Goal: Task Accomplishment & Management: Manage account settings

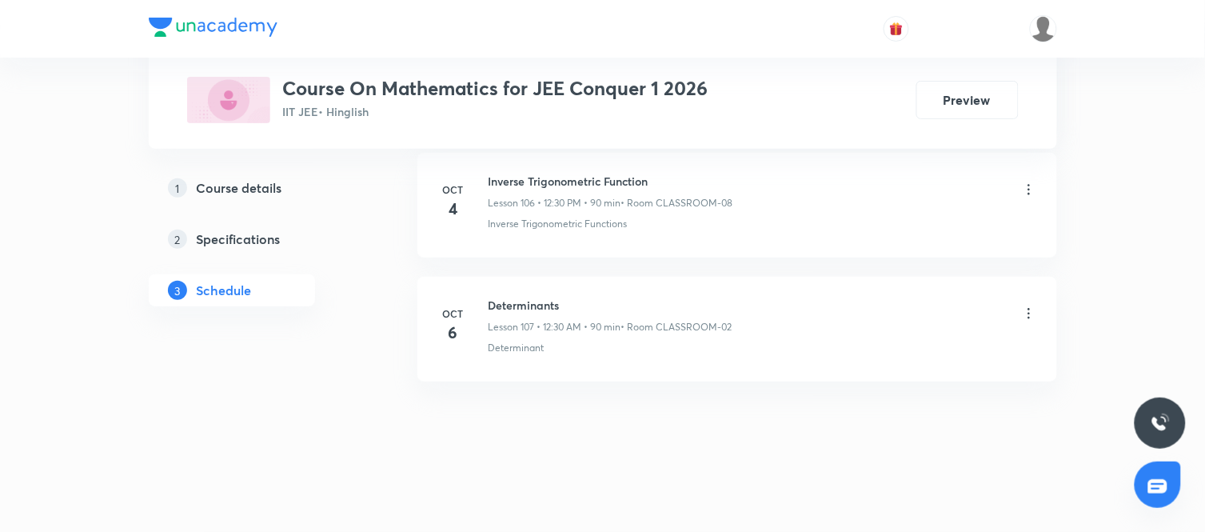
click at [1022, 314] on icon at bounding box center [1029, 314] width 16 height 16
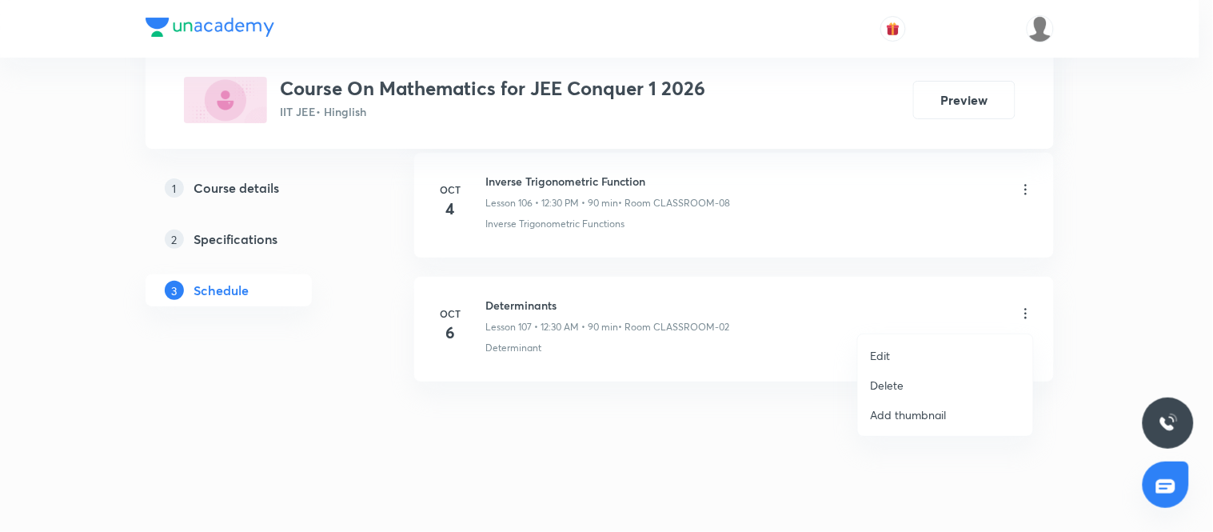
click at [877, 357] on p "Edit" at bounding box center [881, 355] width 20 height 17
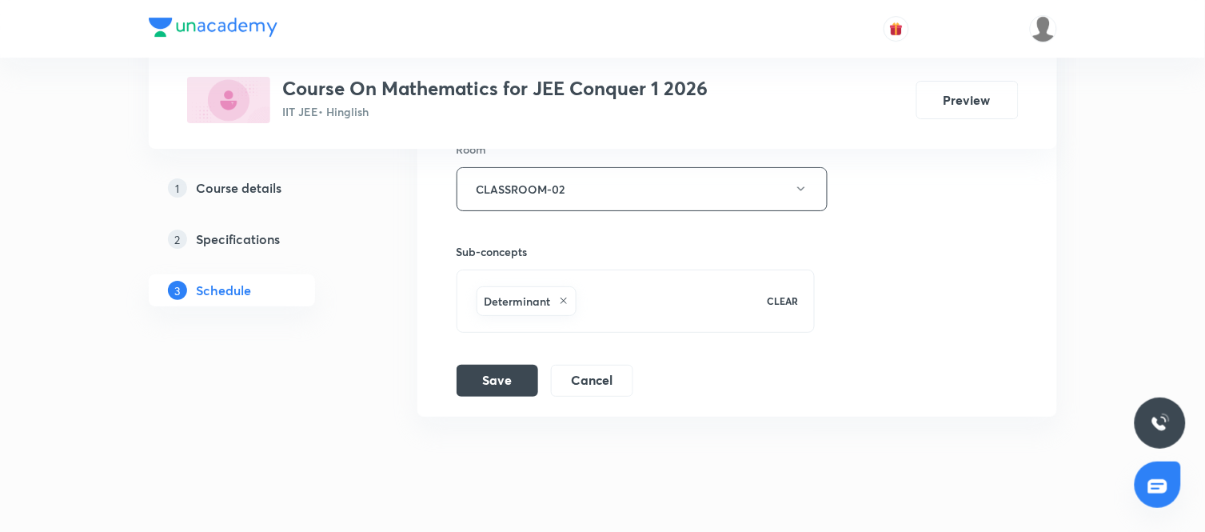
scroll to position [13867, 0]
click at [588, 394] on button "Cancel" at bounding box center [592, 378] width 82 height 32
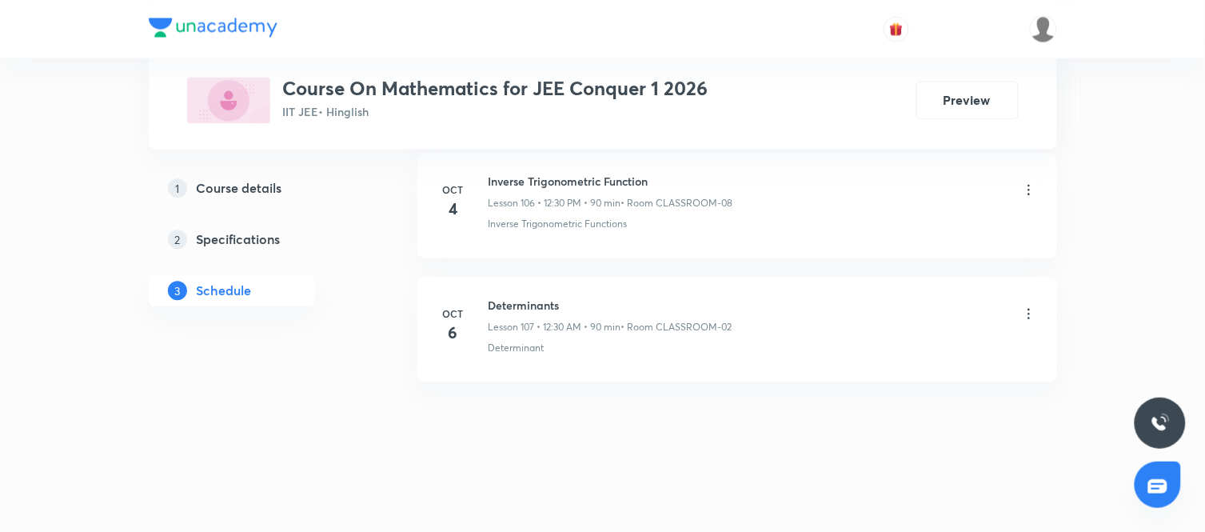
scroll to position [13300, 0]
click at [1030, 314] on icon at bounding box center [1029, 314] width 16 height 16
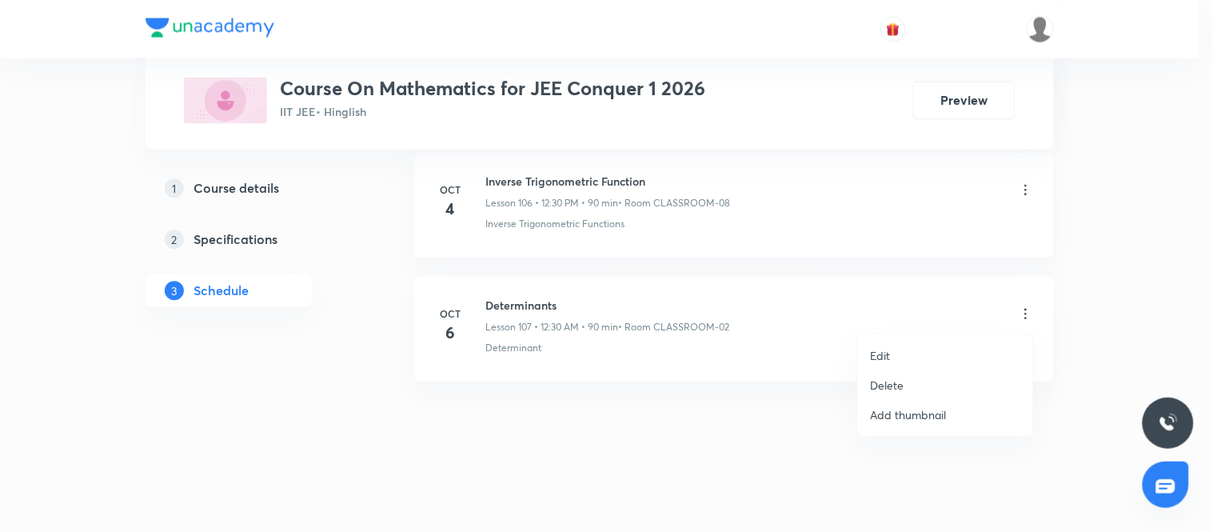
click at [890, 378] on p "Delete" at bounding box center [888, 385] width 34 height 17
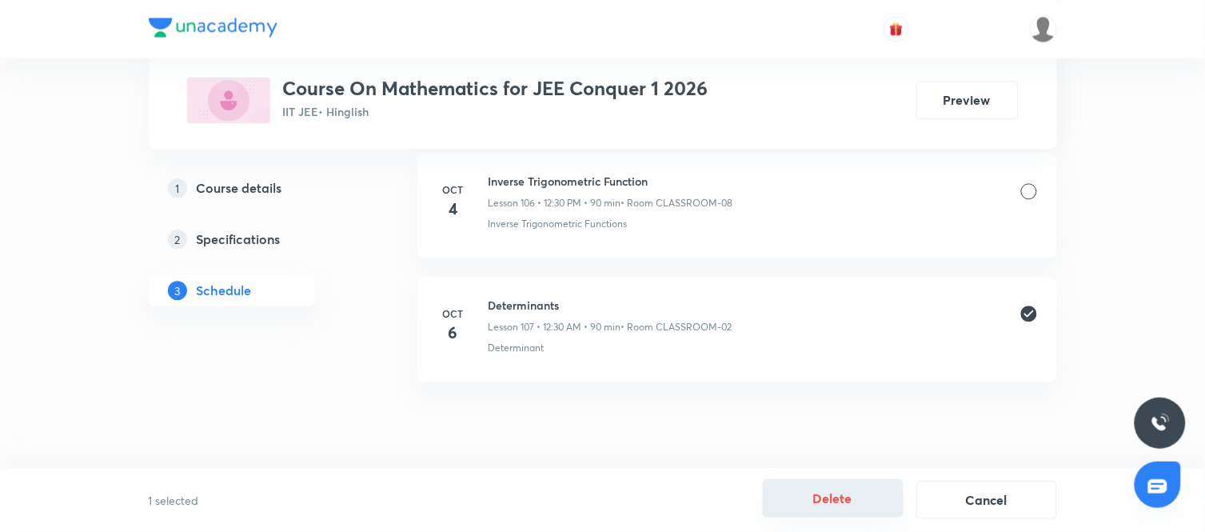
click at [832, 497] on button "Delete" at bounding box center [833, 498] width 141 height 38
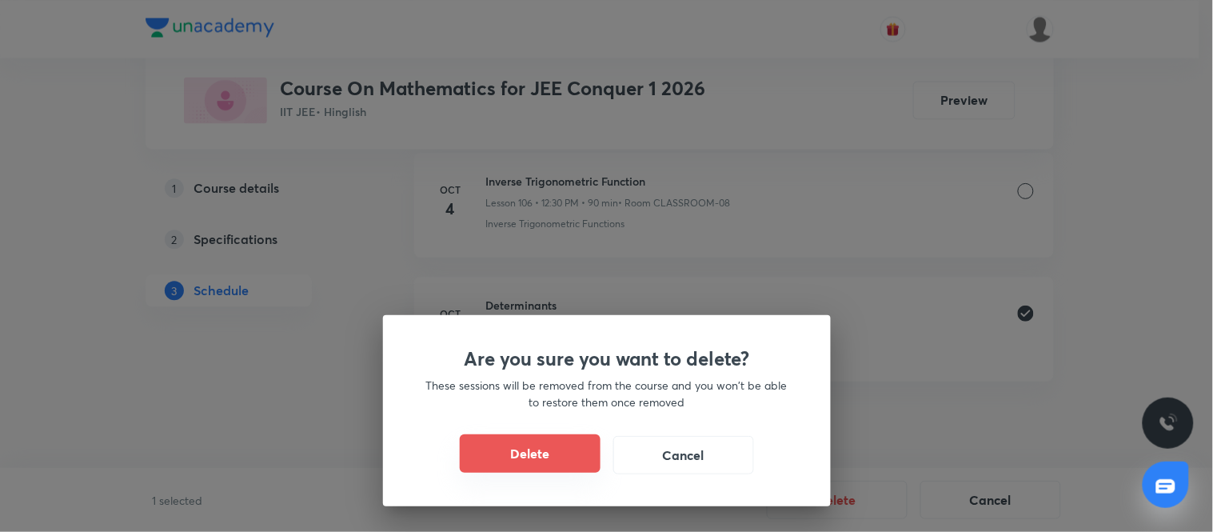
click at [545, 457] on button "Delete" at bounding box center [530, 453] width 141 height 38
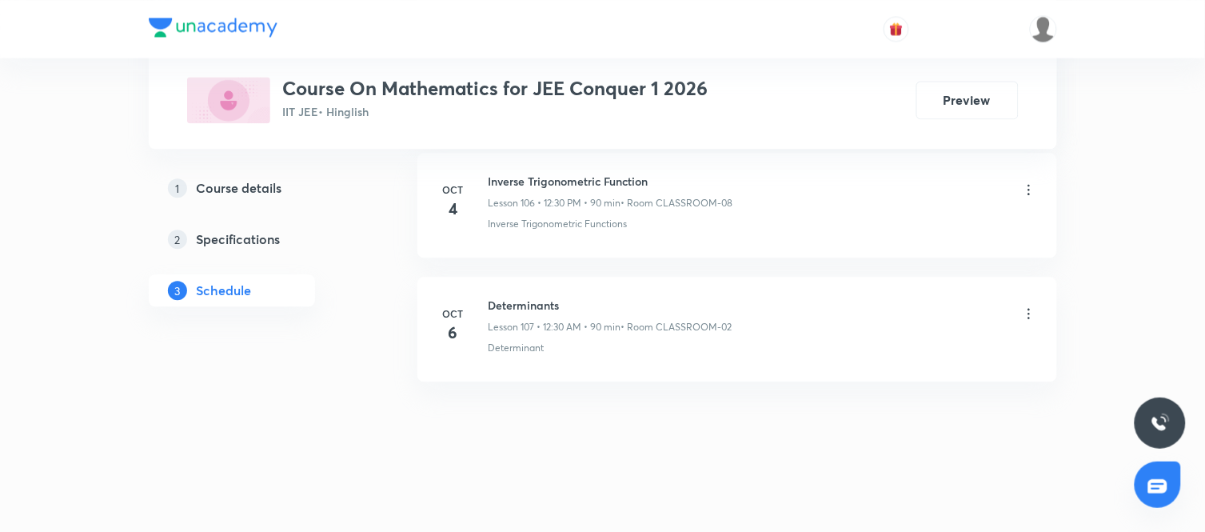
click at [544, 302] on h6 "Determinants" at bounding box center [611, 305] width 244 height 17
copy h6 "Determinants"
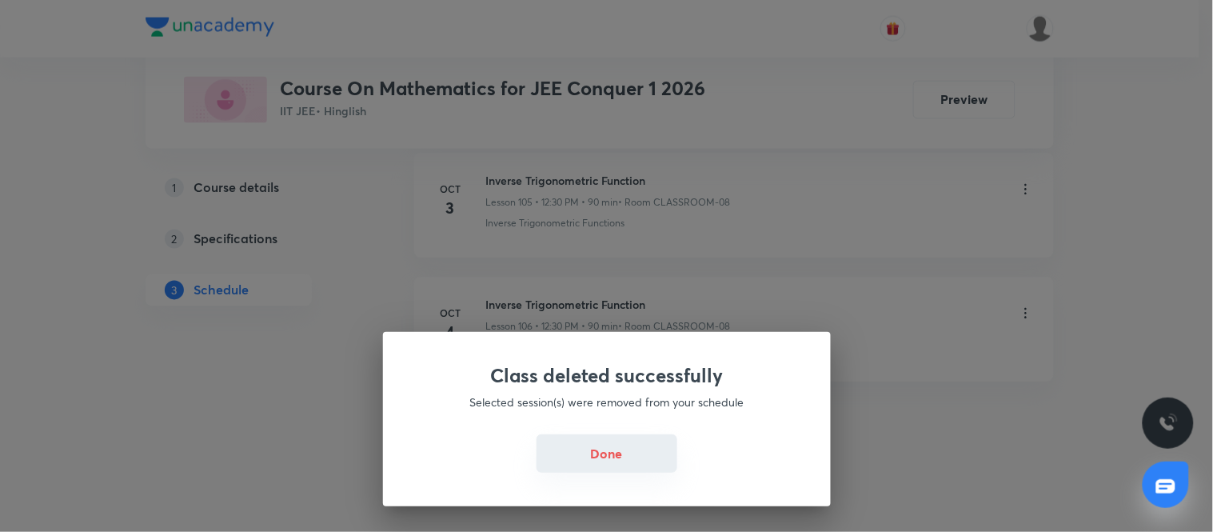
click at [596, 450] on button "Done" at bounding box center [607, 453] width 141 height 38
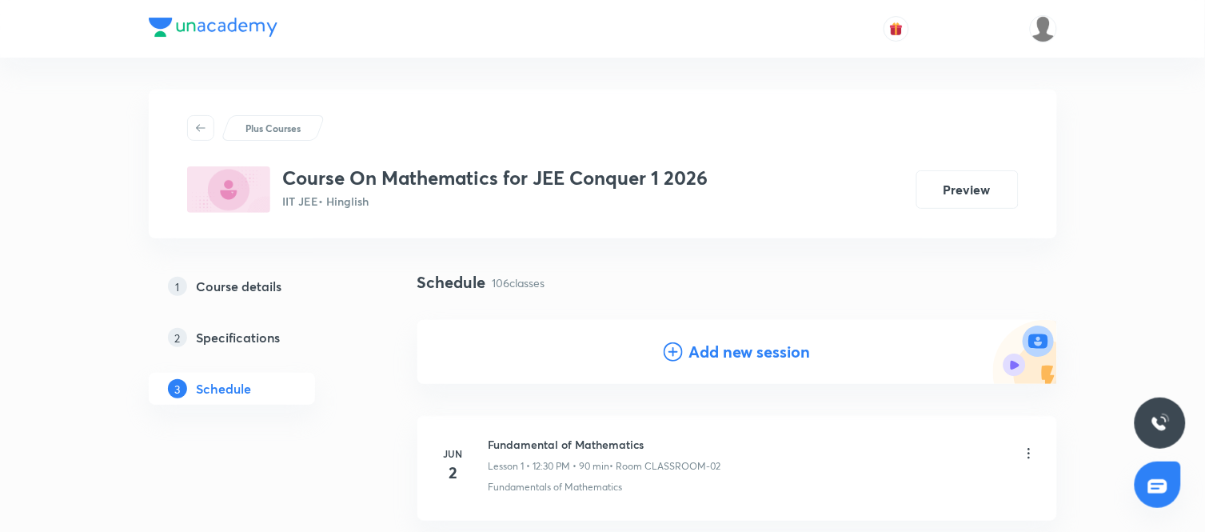
scroll to position [82, 0]
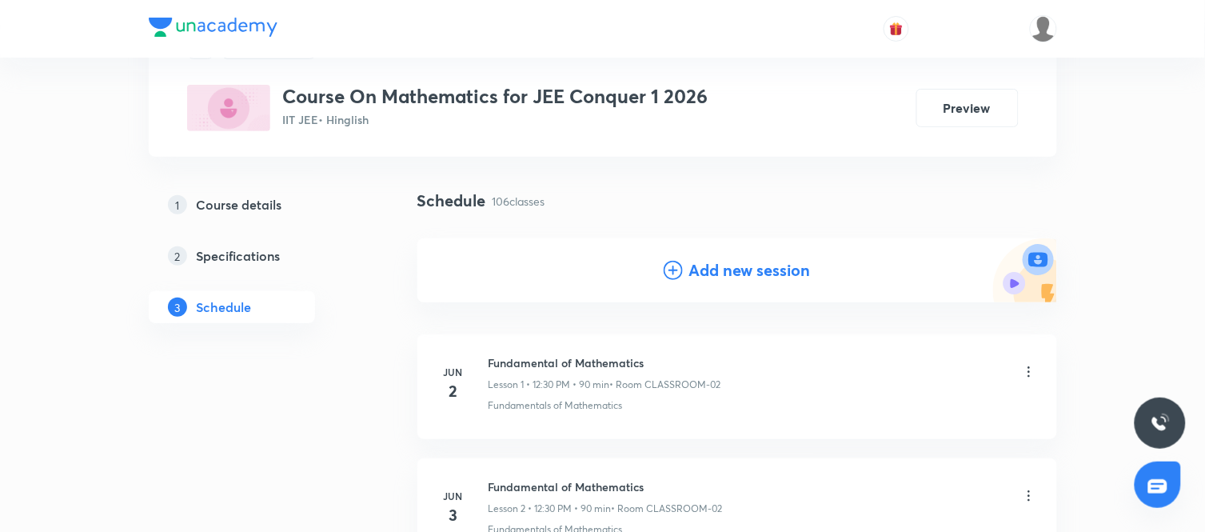
click at [752, 276] on h4 "Add new session" at bounding box center [750, 270] width 122 height 24
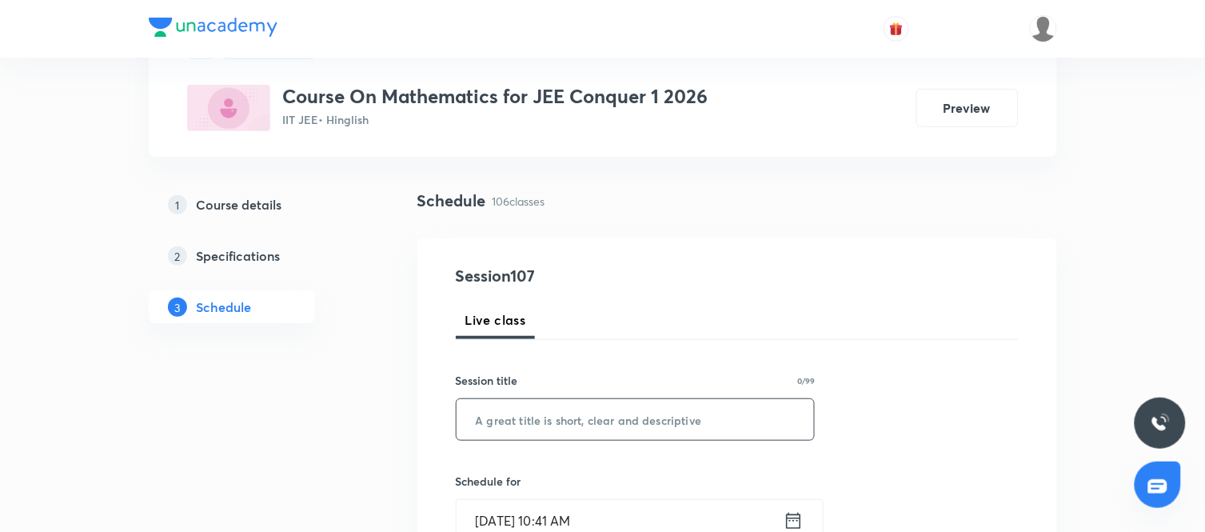
click at [500, 418] on input "text" at bounding box center [636, 419] width 358 height 41
paste input "G113UOZI"
type input "G"
type input "Determinants"
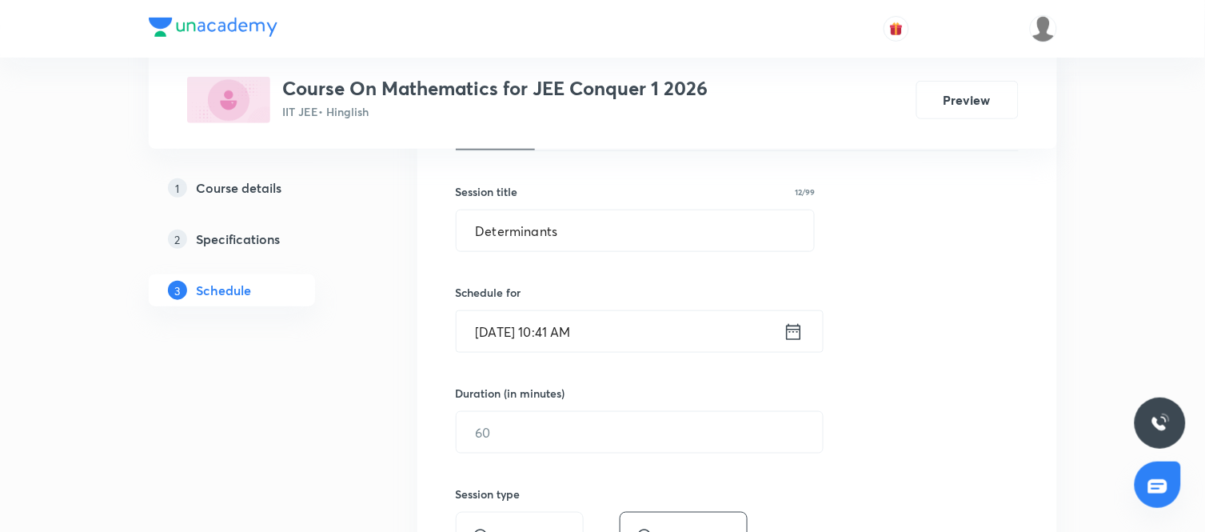
scroll to position [272, 0]
click at [788, 326] on icon at bounding box center [794, 330] width 20 height 22
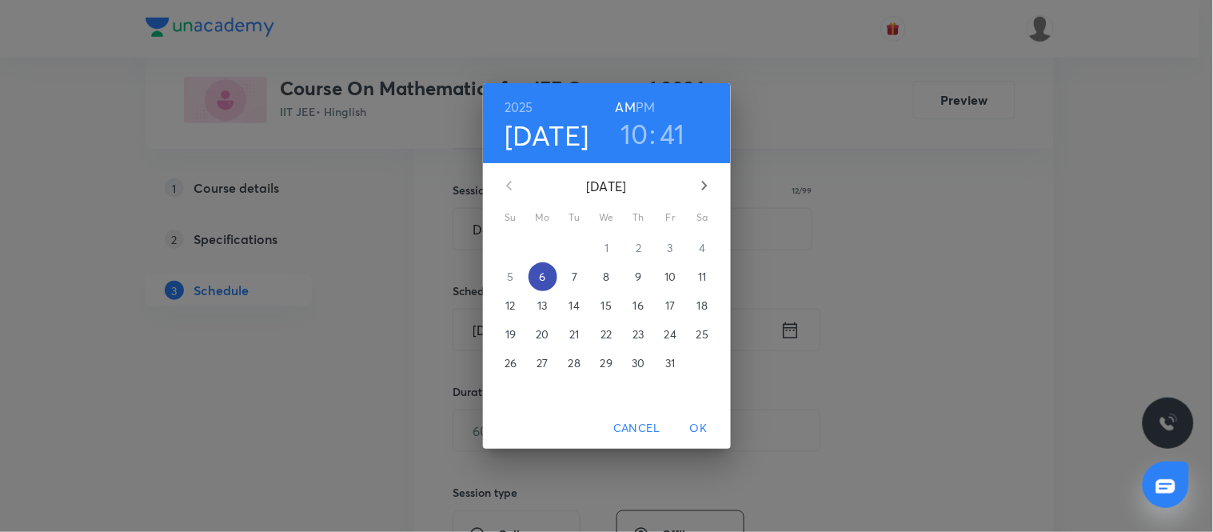
click at [541, 274] on p "6" at bounding box center [542, 277] width 6 height 16
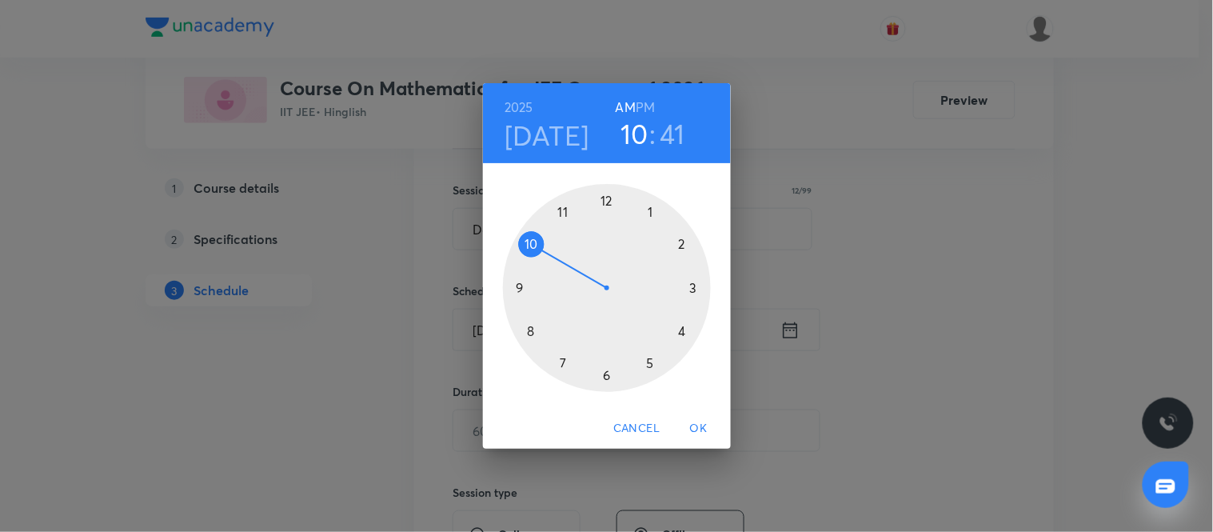
click at [640, 110] on h6 "PM" at bounding box center [645, 107] width 19 height 22
click at [608, 202] on div at bounding box center [607, 288] width 208 height 208
click at [605, 374] on div at bounding box center [607, 288] width 208 height 208
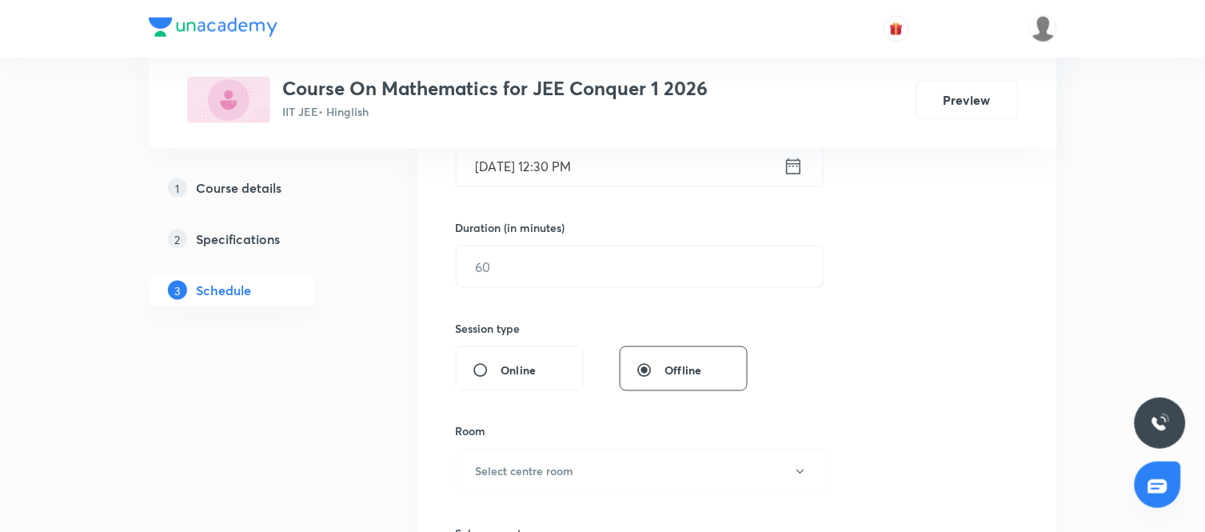
scroll to position [437, 0]
click at [550, 298] on div "Session 107 Live class Session title 12/99 Determinants ​ Schedule for Oct 6, 2…" at bounding box center [737, 284] width 563 height 751
click at [540, 278] on input "text" at bounding box center [640, 266] width 366 height 41
type input "90"
click at [818, 376] on div "Session 107 Live class Session title 12/99 Determinants ​ Schedule for Oct 6, 2…" at bounding box center [737, 284] width 563 height 751
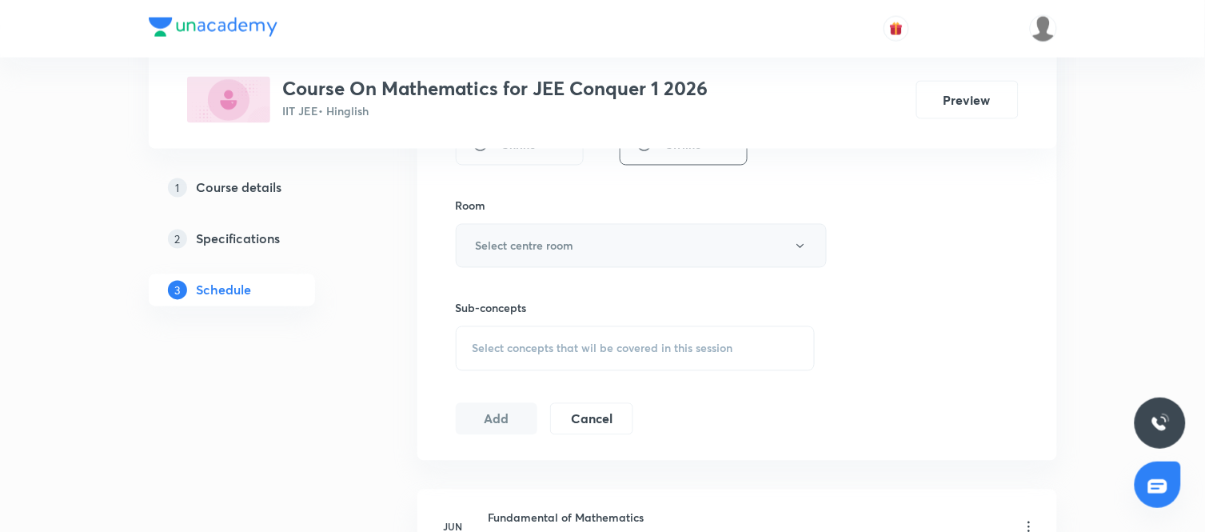
scroll to position [662, 0]
click at [629, 256] on button "Select centre room" at bounding box center [641, 245] width 371 height 44
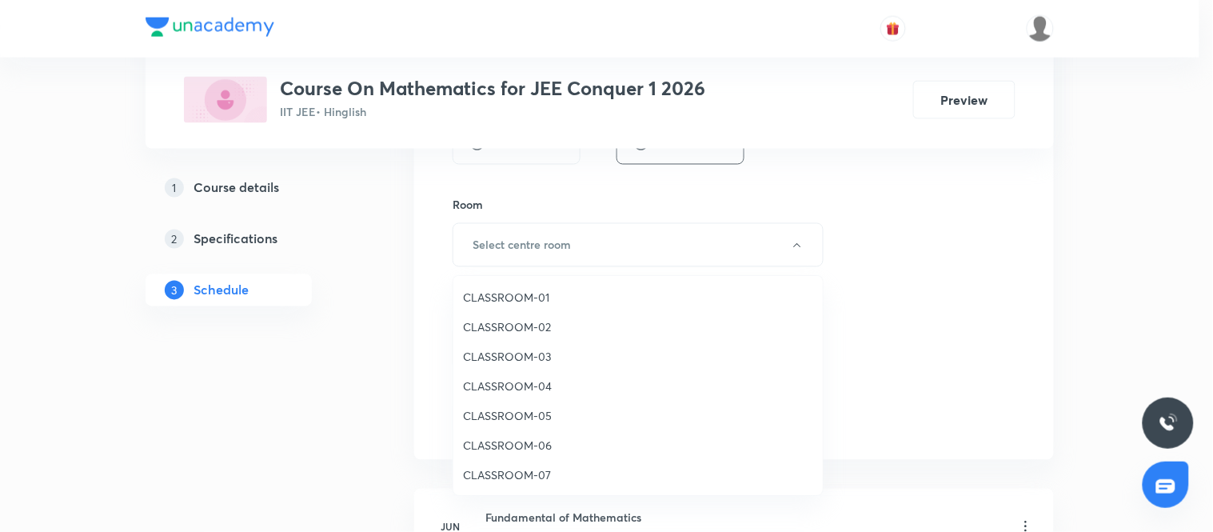
click at [507, 326] on span "CLASSROOM-02" at bounding box center [638, 326] width 350 height 17
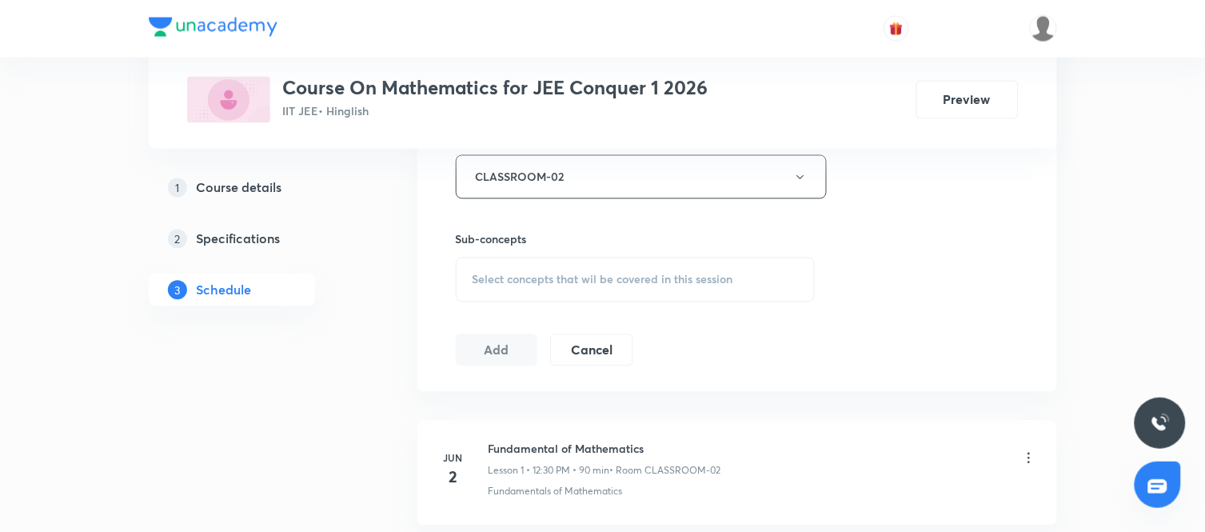
scroll to position [731, 0]
click at [666, 273] on span "Select concepts that wil be covered in this session" at bounding box center [603, 279] width 261 height 13
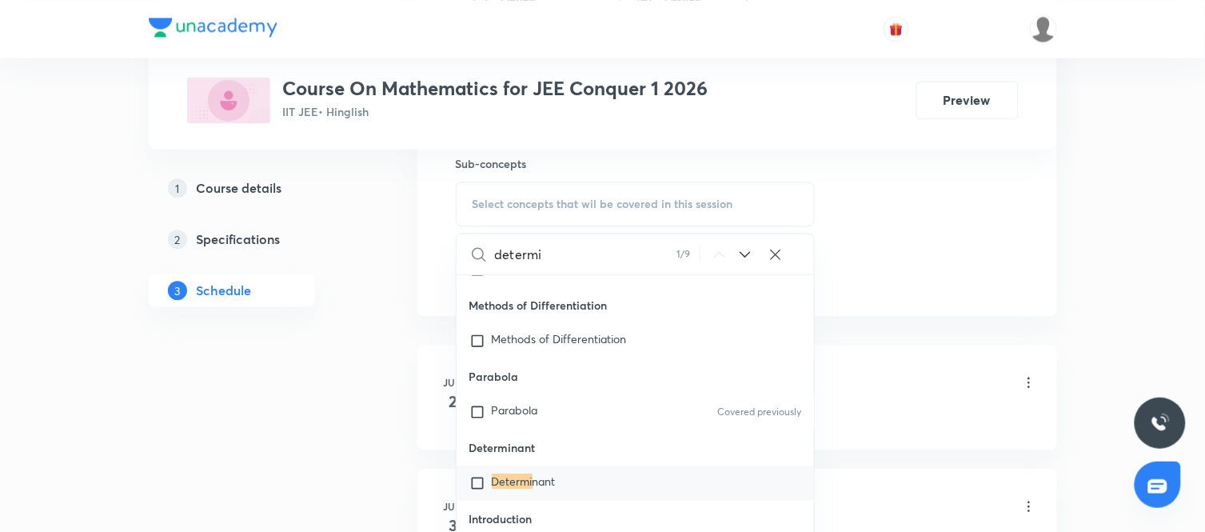
scroll to position [808, 0]
type input "determi"
click at [537, 480] on span "nant" at bounding box center [544, 479] width 23 height 15
checkbox input "true"
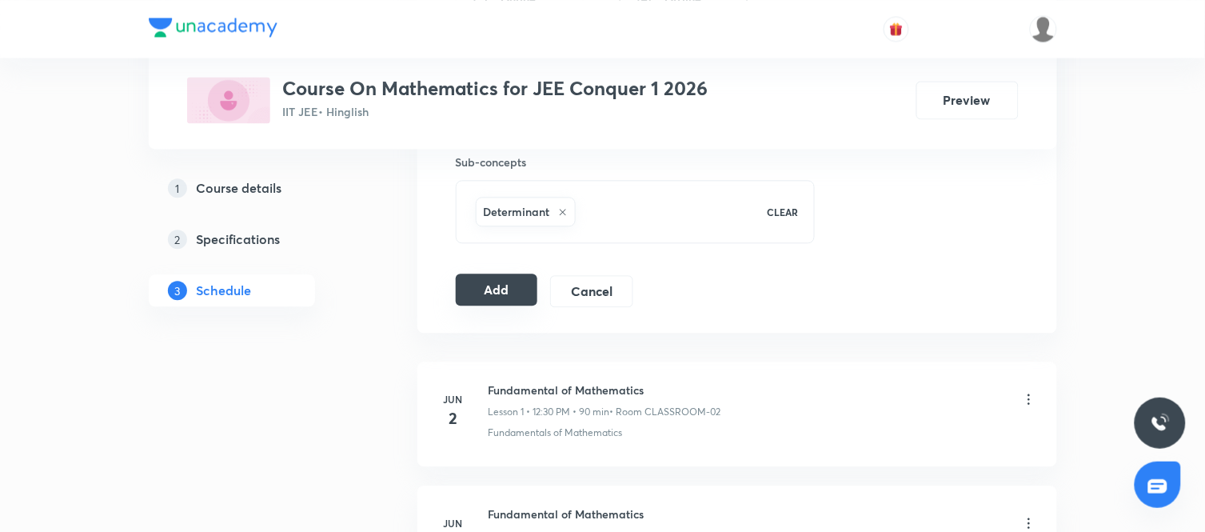
click at [506, 286] on button "Add" at bounding box center [497, 290] width 82 height 32
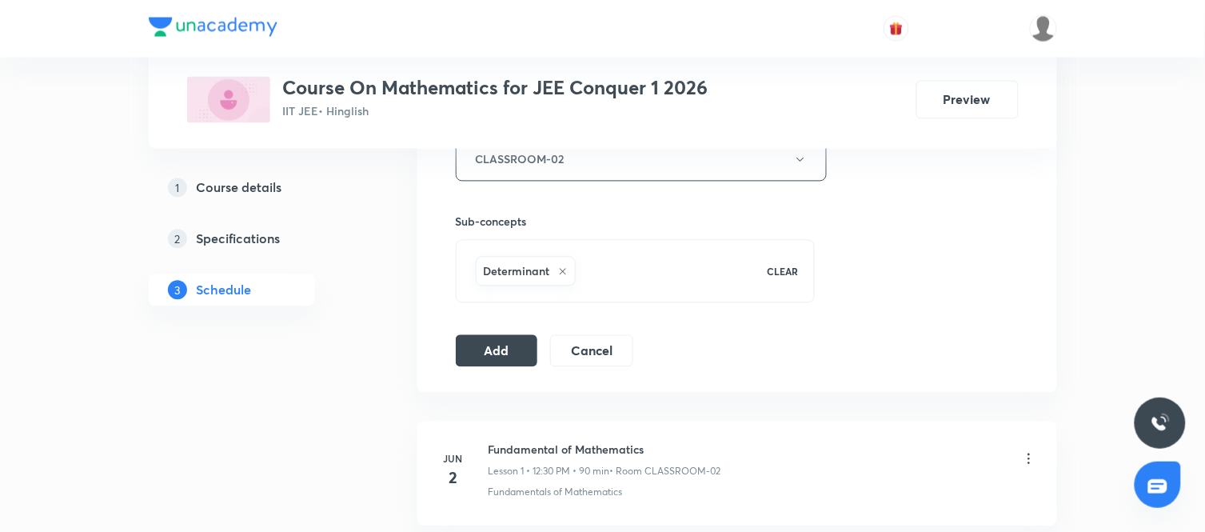
scroll to position [752, 0]
click at [510, 354] on button "Add" at bounding box center [497, 346] width 82 height 32
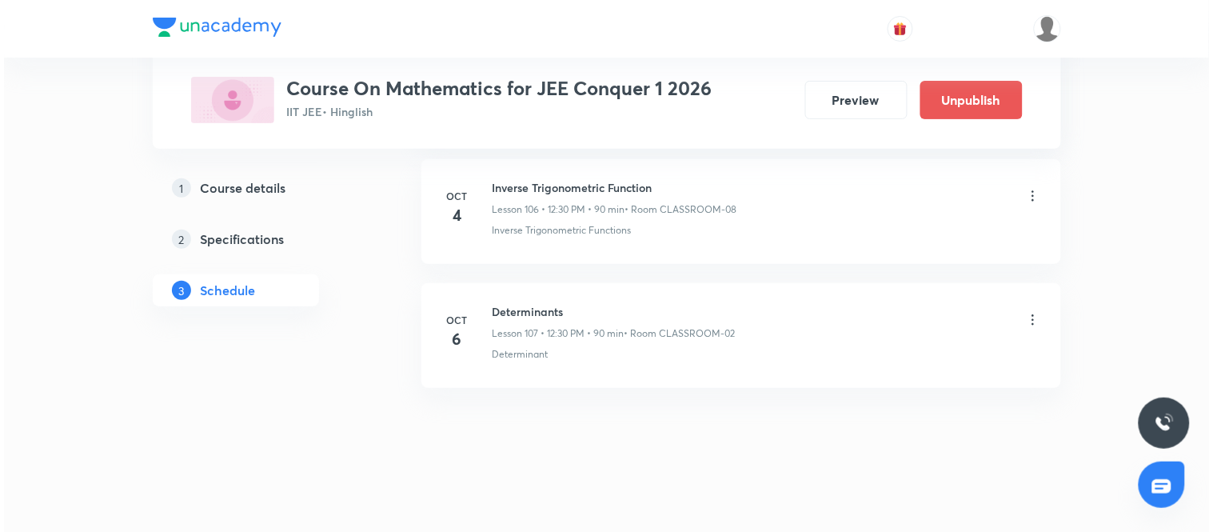
scroll to position [14036, 0]
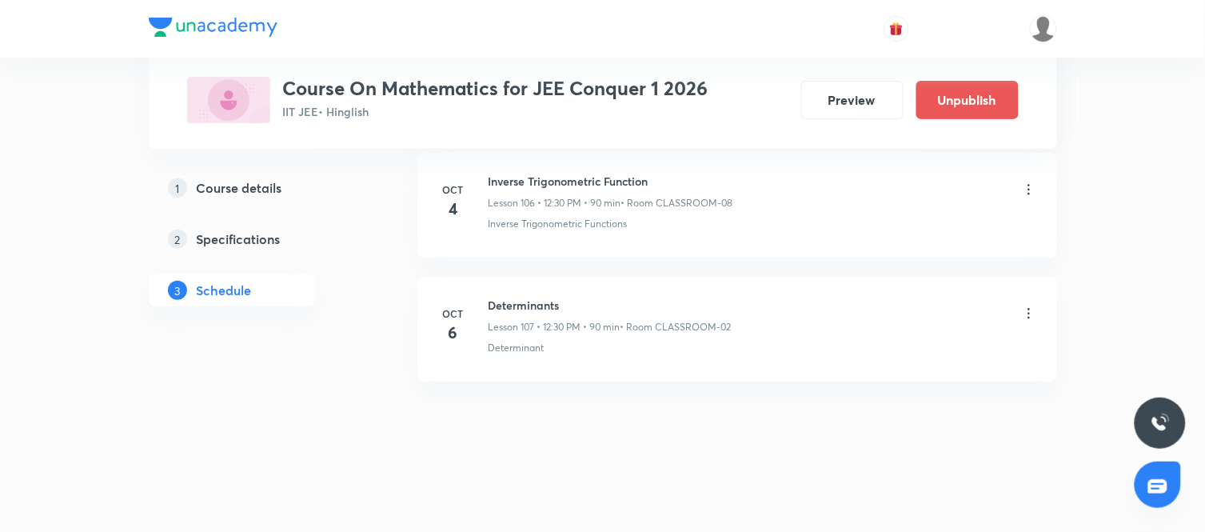
click at [1028, 313] on icon at bounding box center [1029, 314] width 16 height 16
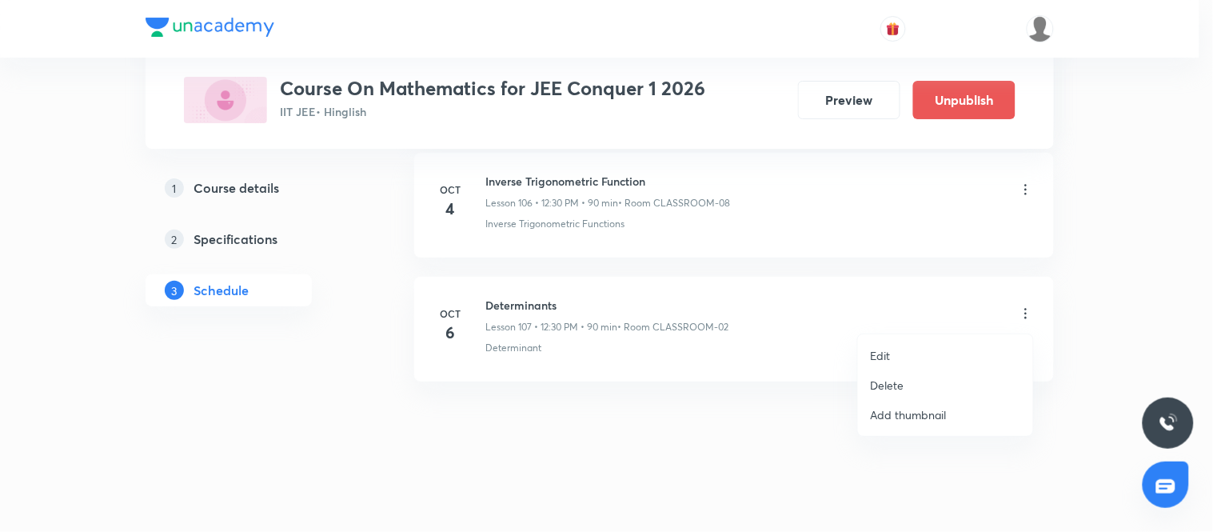
click at [890, 358] on p "Edit" at bounding box center [881, 355] width 20 height 17
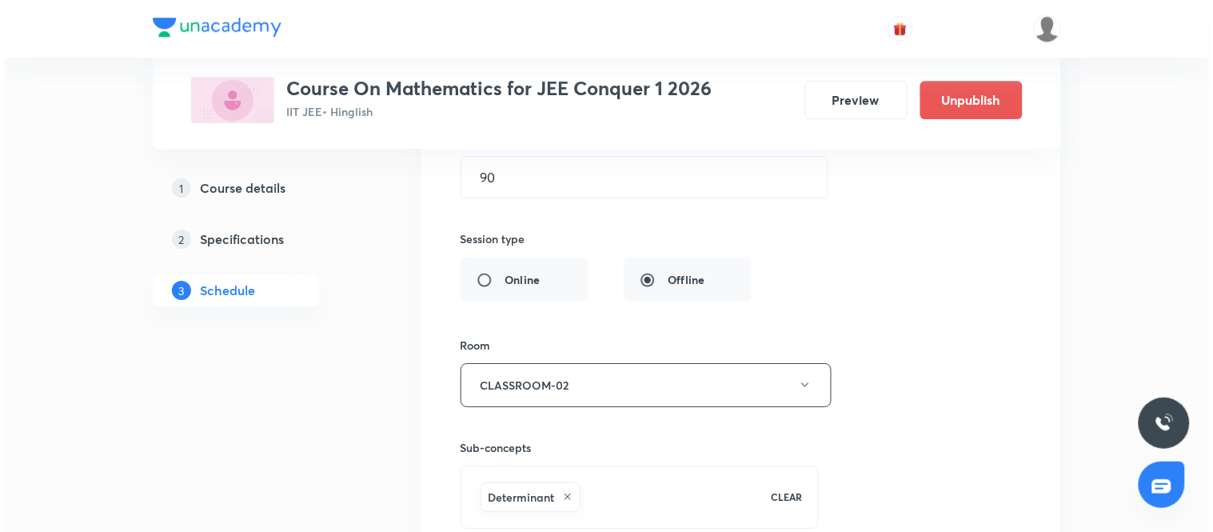
scroll to position [13671, 0]
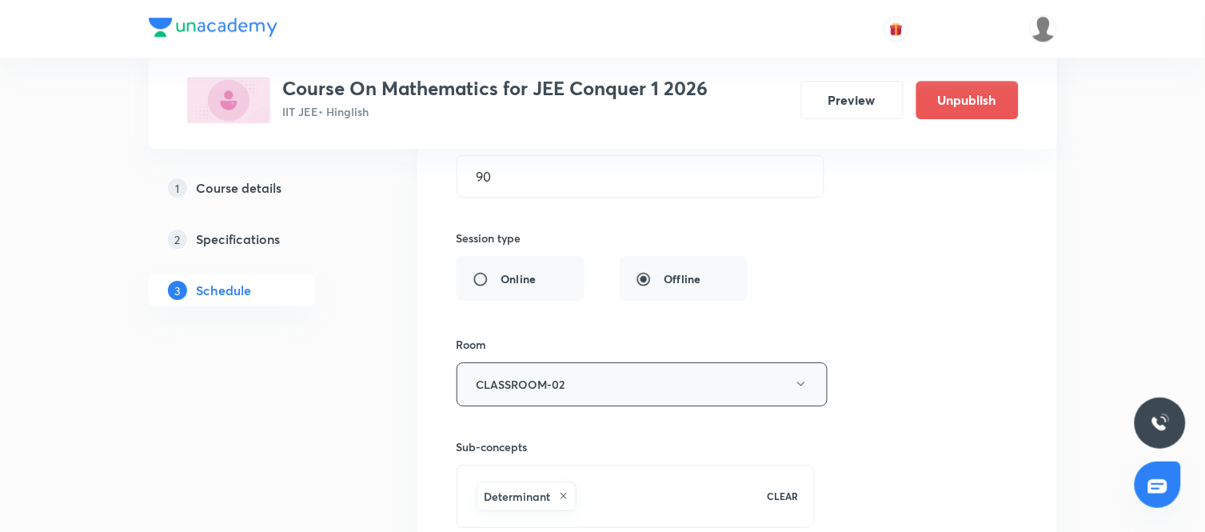
click at [742, 393] on button "CLASSROOM-02" at bounding box center [642, 384] width 371 height 44
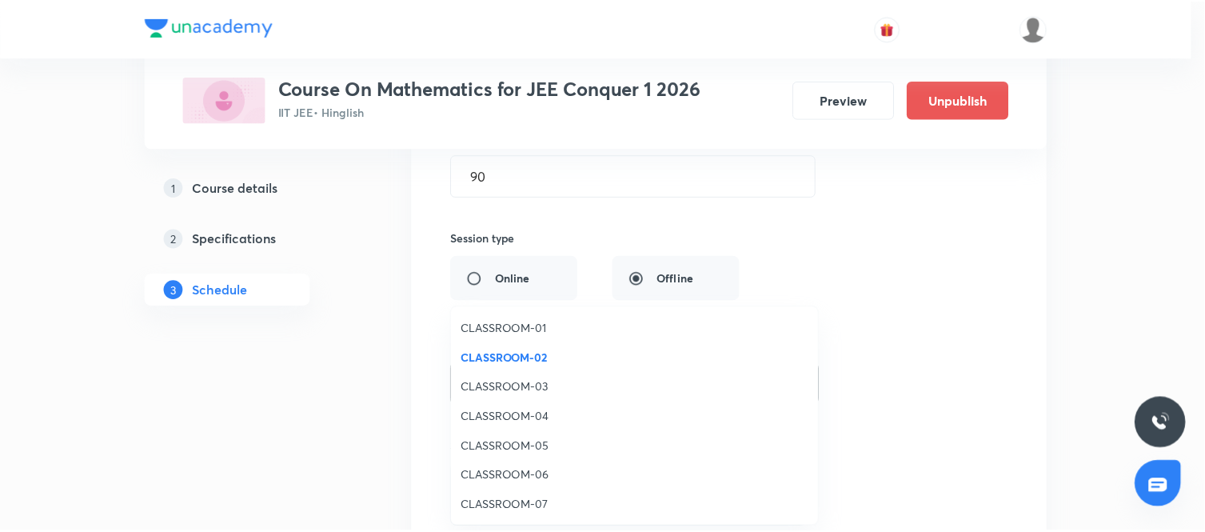
scroll to position [30, 0]
click at [501, 494] on li "CLASSROOM-08" at bounding box center [639, 506] width 370 height 30
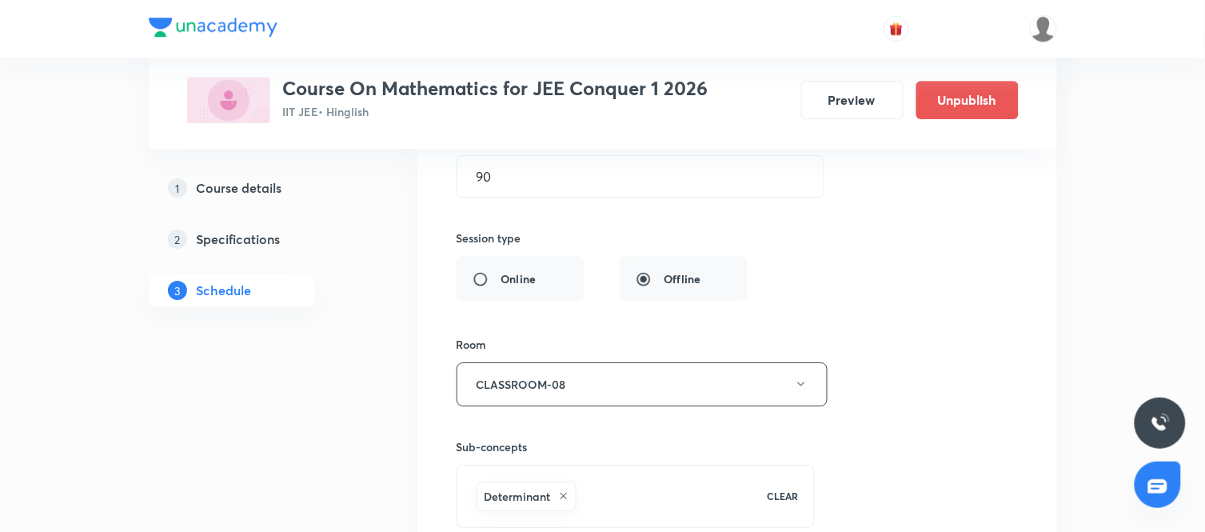
click at [849, 461] on div "Session title 12/99 Determinants ​ Schedule for Oct 6, 2025, 12:30 PM ​ Duratio…" at bounding box center [737, 243] width 561 height 697
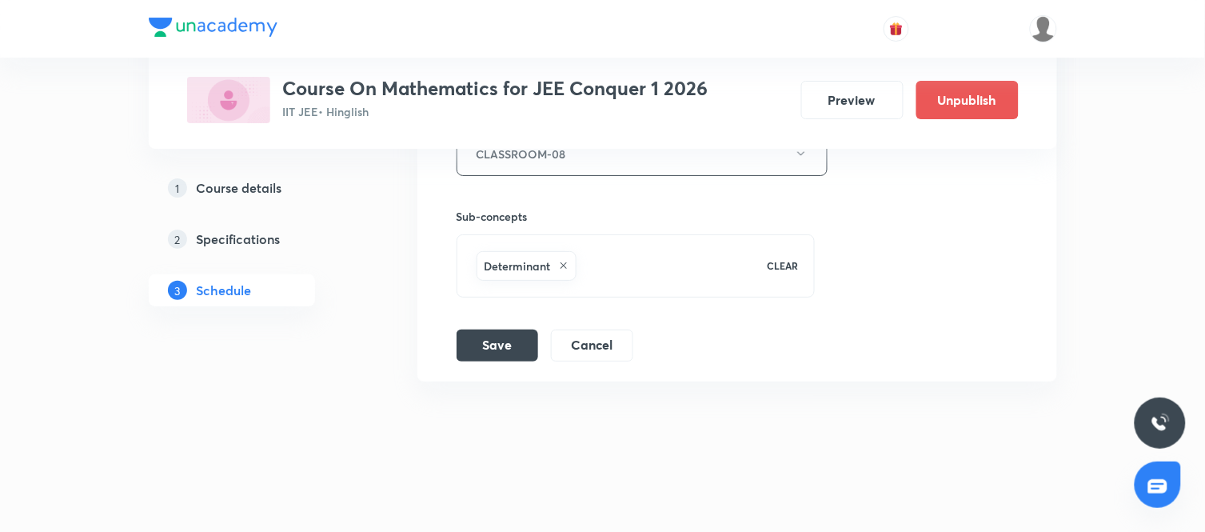
scroll to position [13914, 0]
click at [536, 344] on button "Save" at bounding box center [498, 344] width 82 height 32
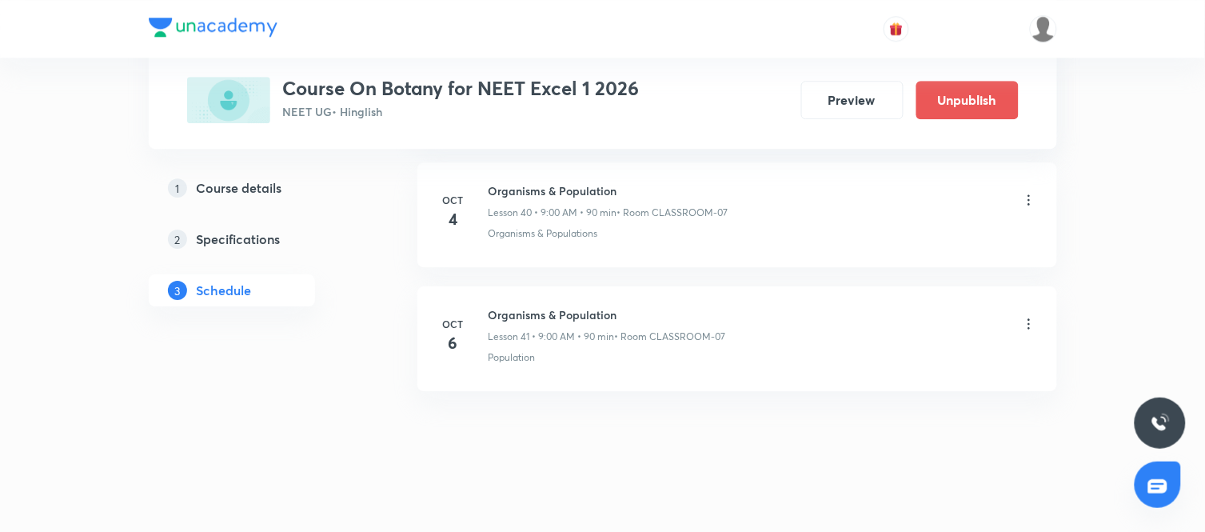
scroll to position [5839, 0]
